Goal: Navigation & Orientation: Find specific page/section

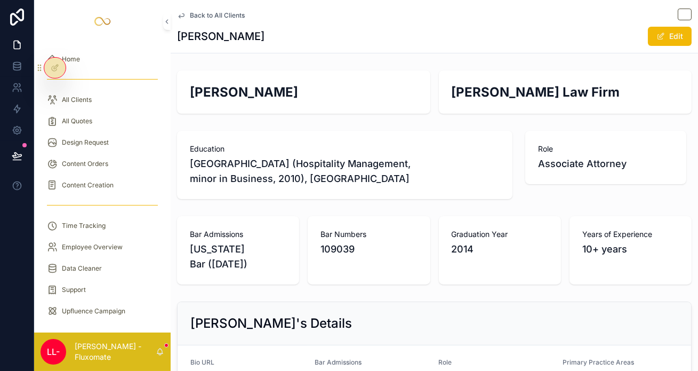
click at [211, 18] on div "Back to All Clients" at bounding box center [434, 15] width 515 height 13
click at [211, 14] on span "Back to All Clients" at bounding box center [217, 15] width 55 height 9
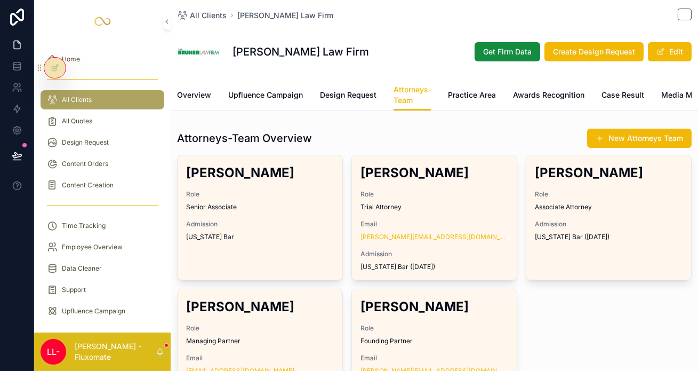
click at [97, 113] on div "All Quotes" at bounding box center [102, 121] width 111 height 17
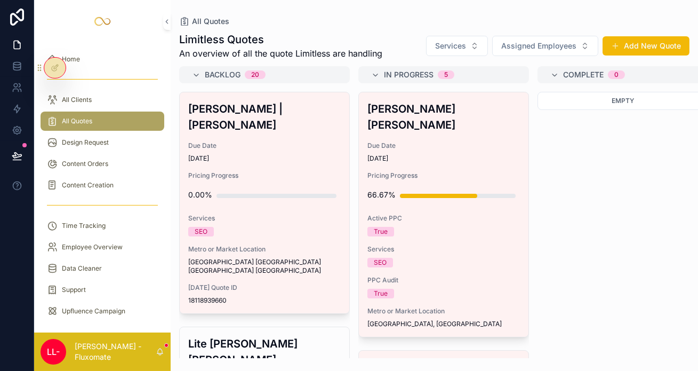
click at [105, 76] on div "scrollable content" at bounding box center [103, 79] width 124 height 17
click at [105, 91] on div "All Clients" at bounding box center [102, 99] width 111 height 17
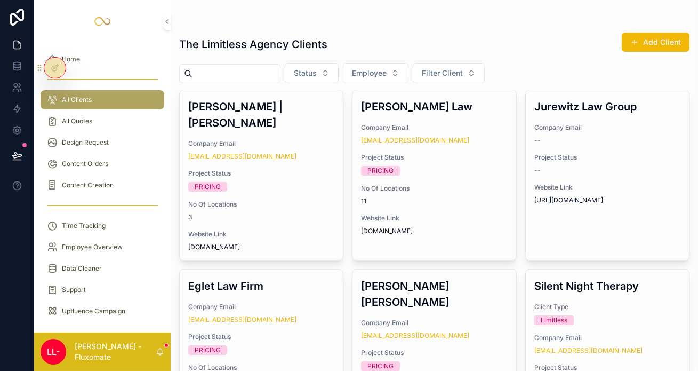
click at [99, 53] on div "Home" at bounding box center [102, 59] width 111 height 17
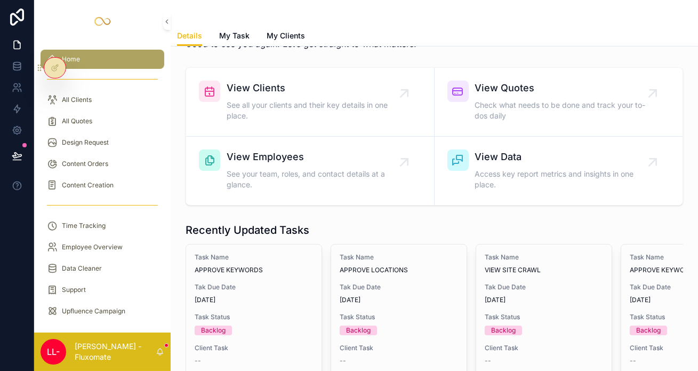
scroll to position [88, 0]
